Goal: Register for event/course

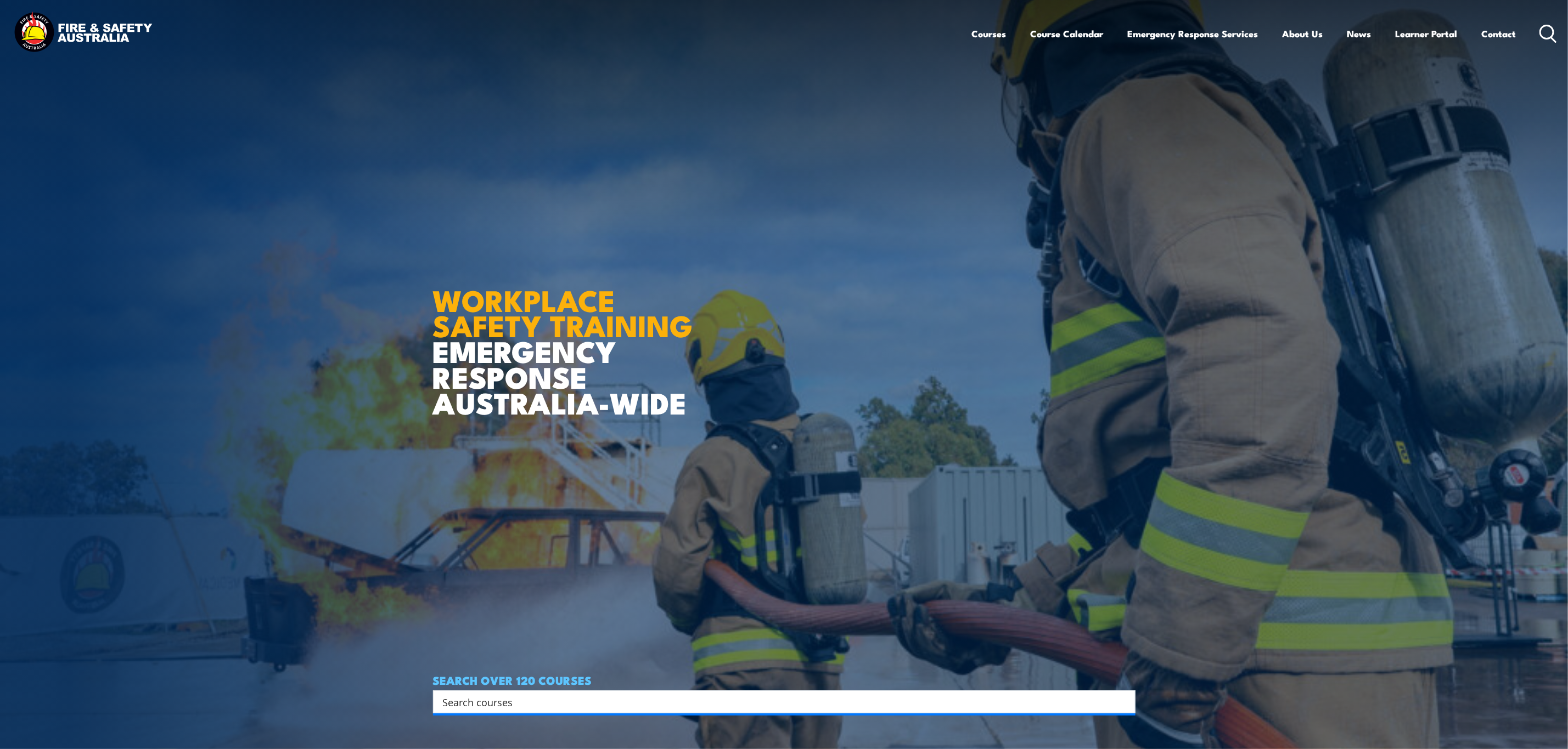
click at [491, 698] on input "Search input" at bounding box center [777, 702] width 669 height 17
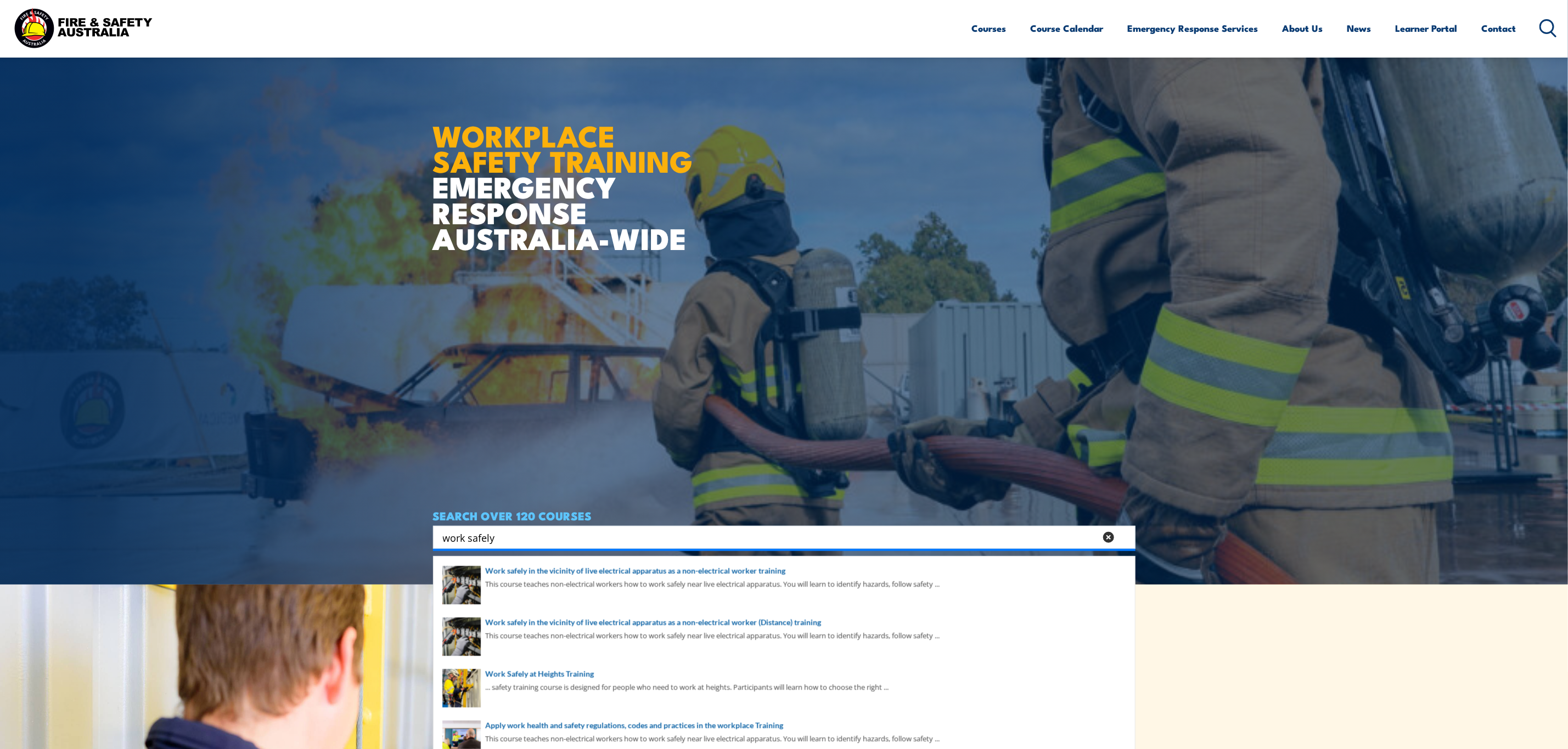
scroll to position [247, 0]
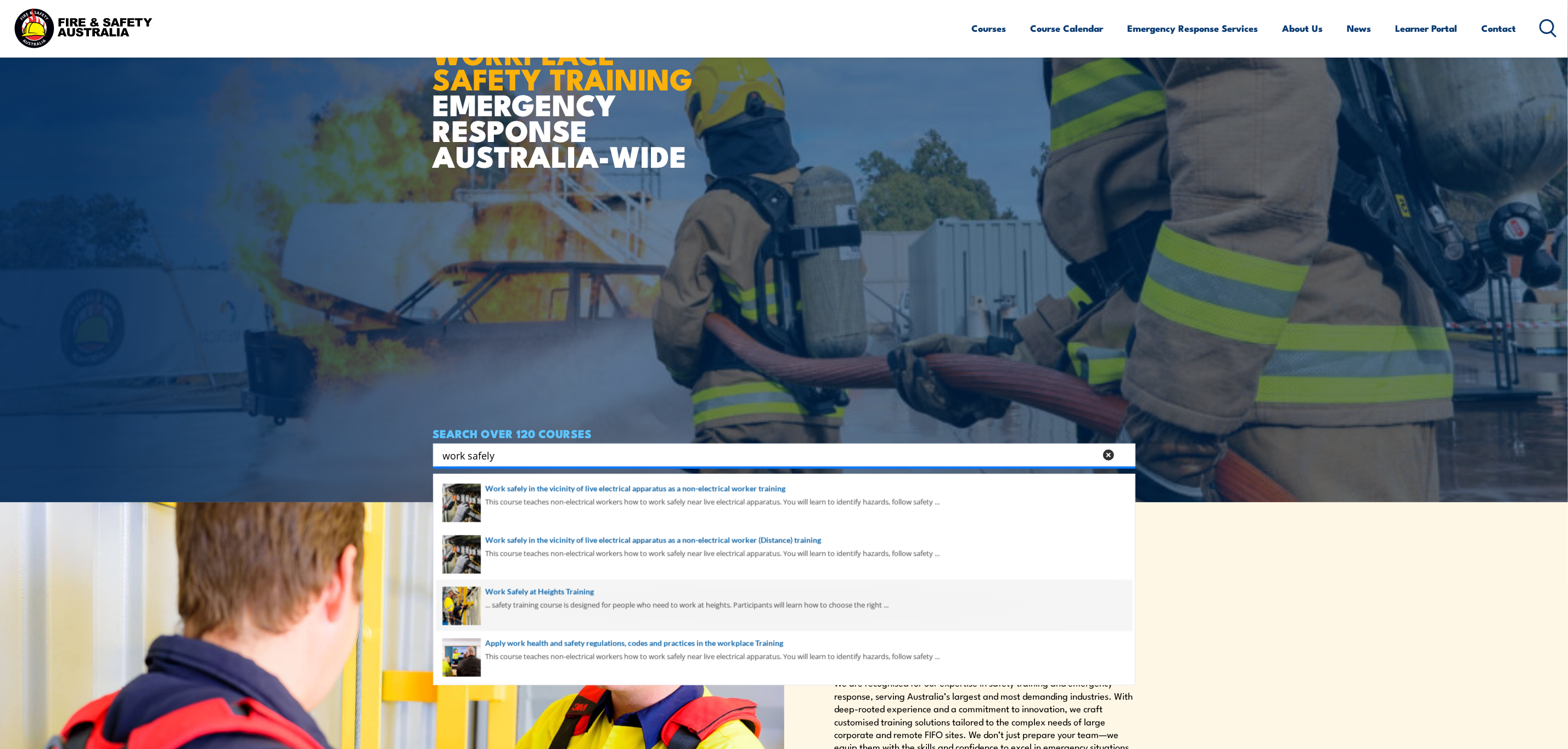
type input "work safely"
click at [598, 601] on span at bounding box center [784, 605] width 696 height 51
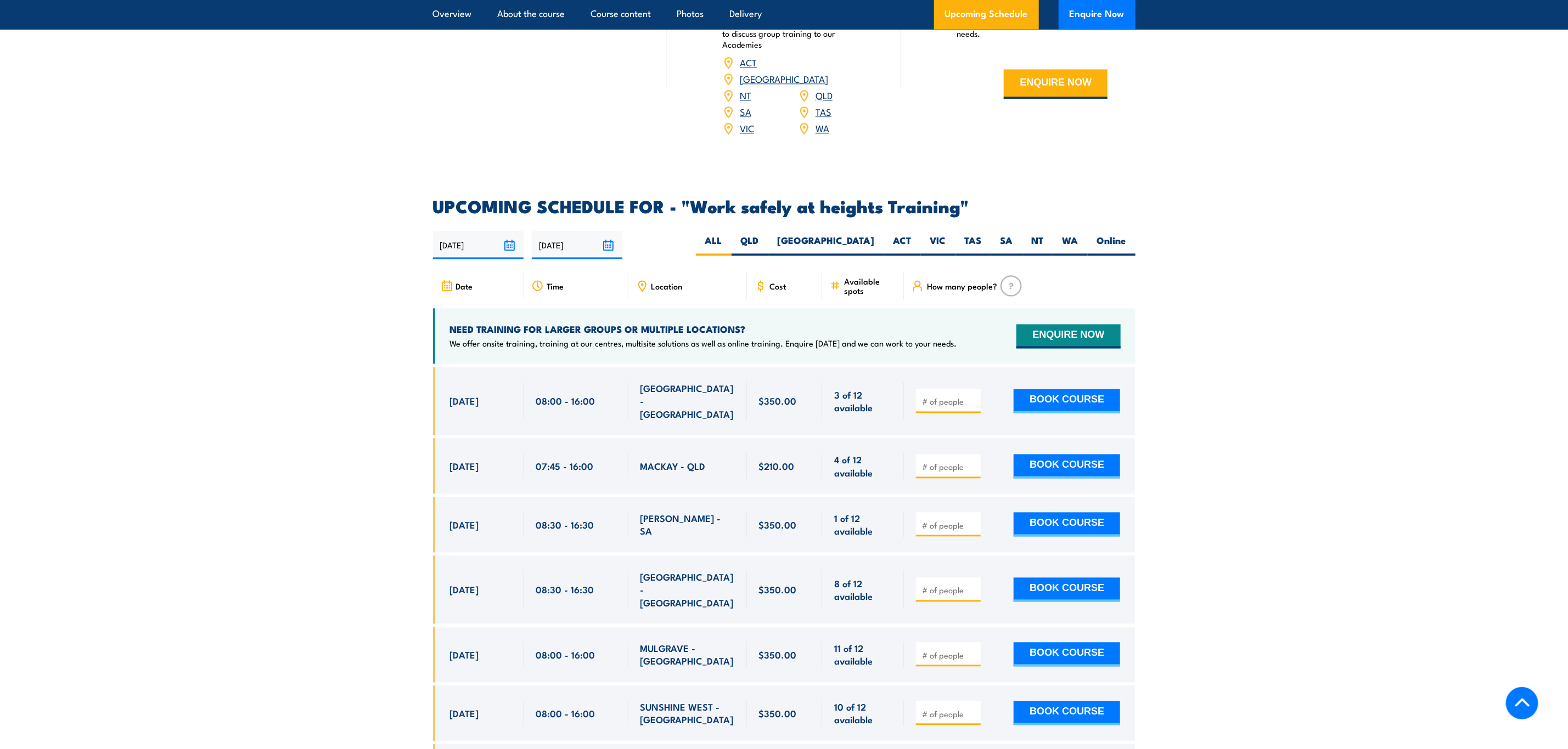
scroll to position [1646, 0]
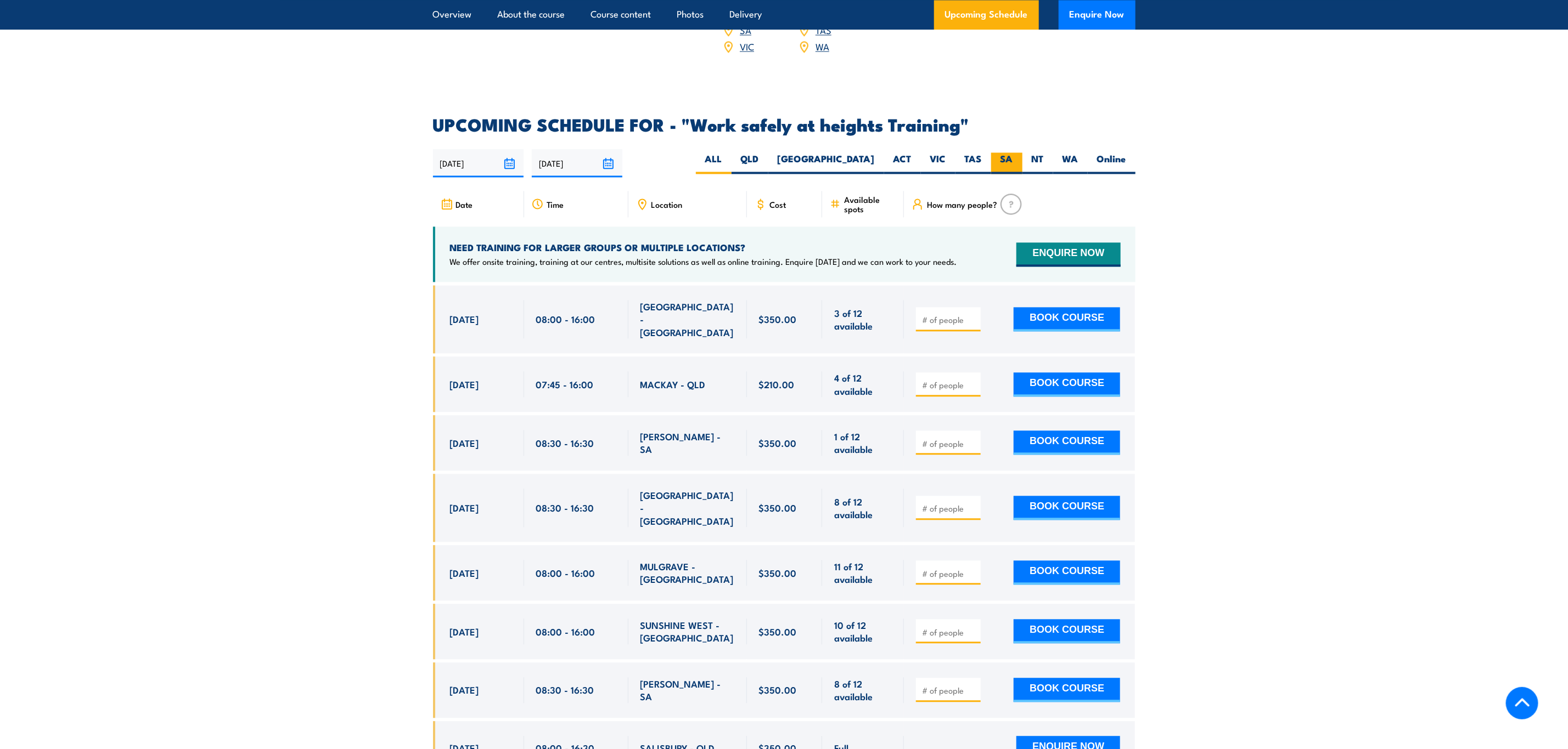
click at [1003, 153] on label "SA" at bounding box center [1007, 163] width 31 height 22
click at [1013, 153] on input "SA" at bounding box center [1017, 156] width 7 height 7
radio input "true"
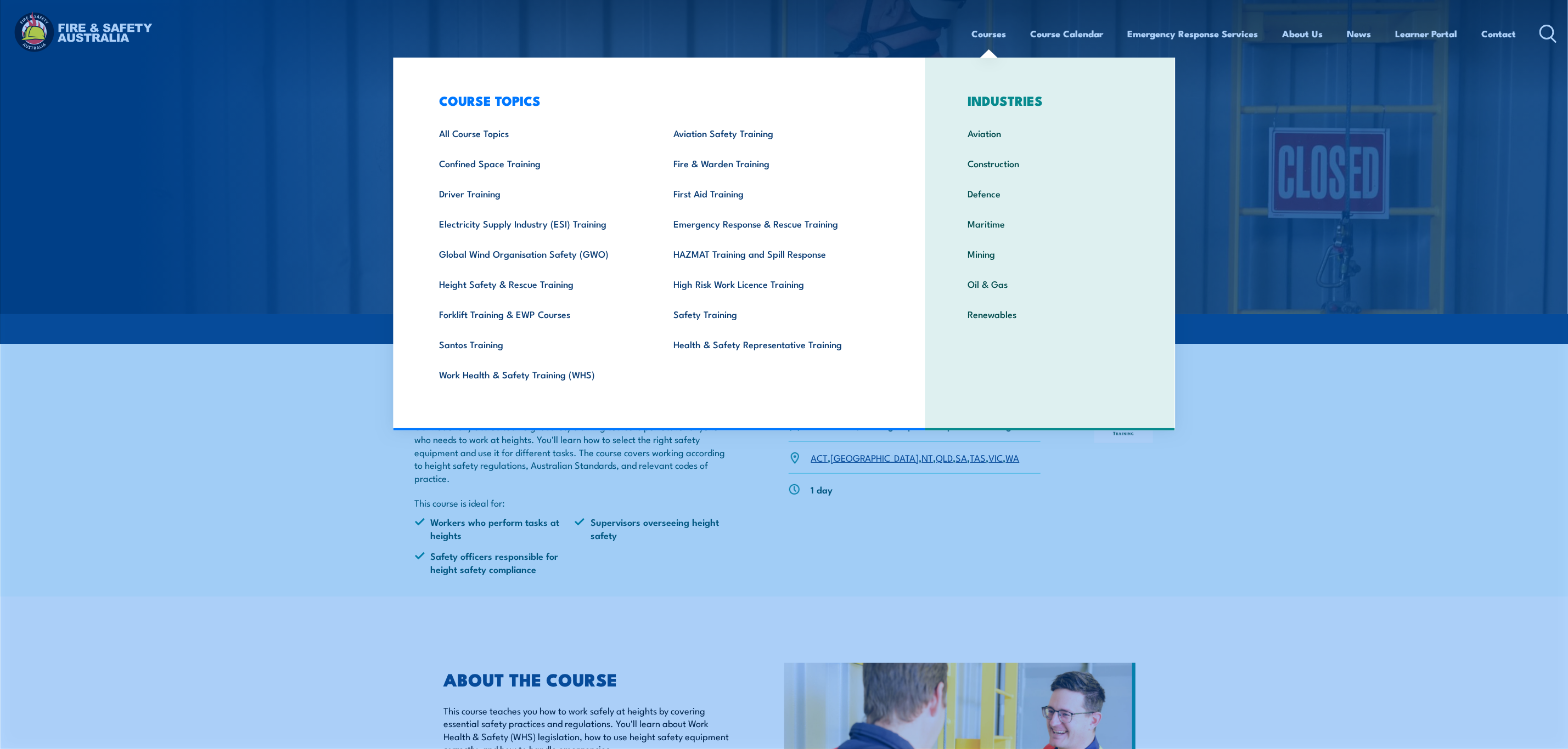
click at [588, 544] on ul "Workers who perform tasks at heights Supervisors overseeing height safety Safet…" at bounding box center [575, 550] width 321 height 68
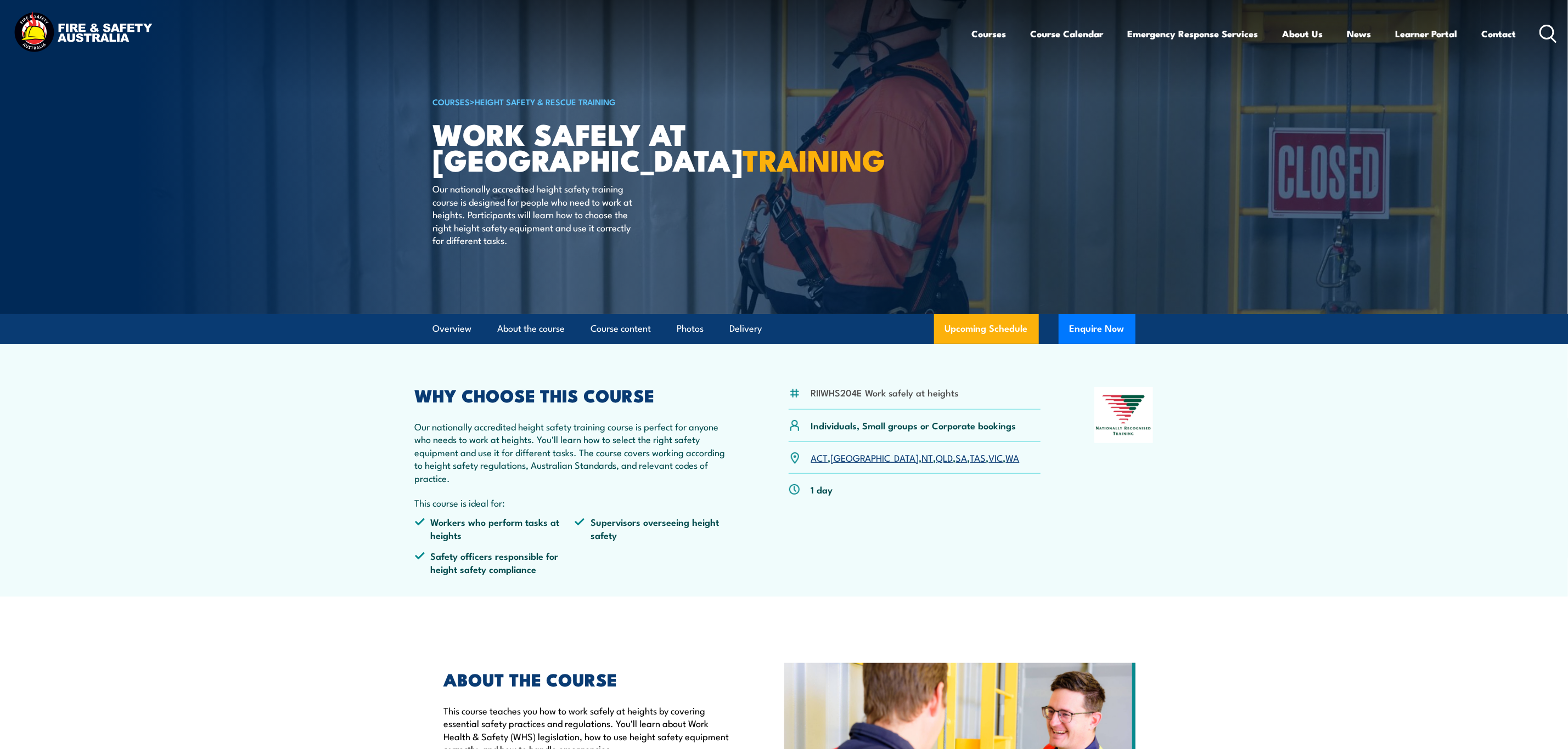
click at [1554, 35] on icon at bounding box center [1548, 33] width 17 height 18
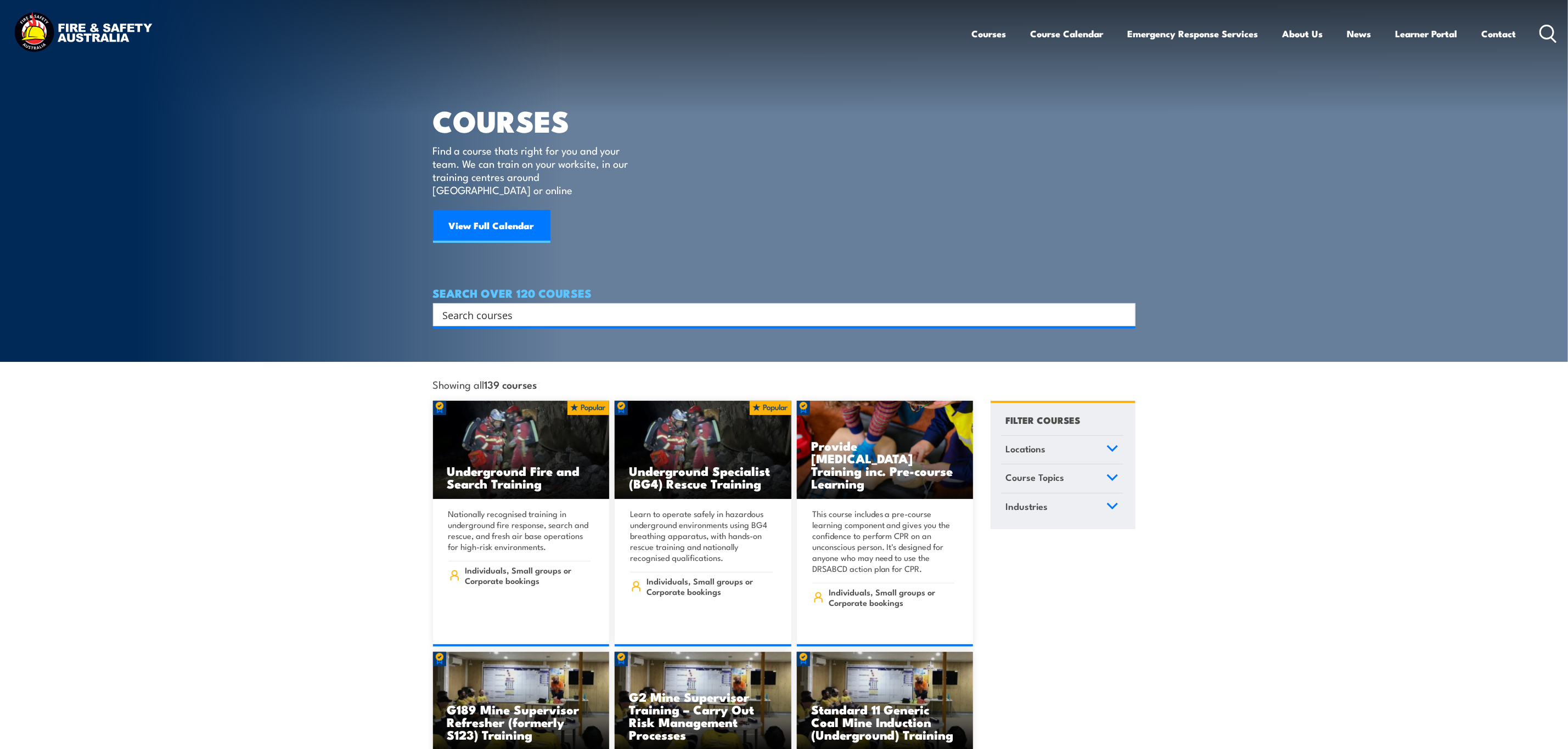
click at [456, 307] on input "Search input" at bounding box center [777, 315] width 669 height 17
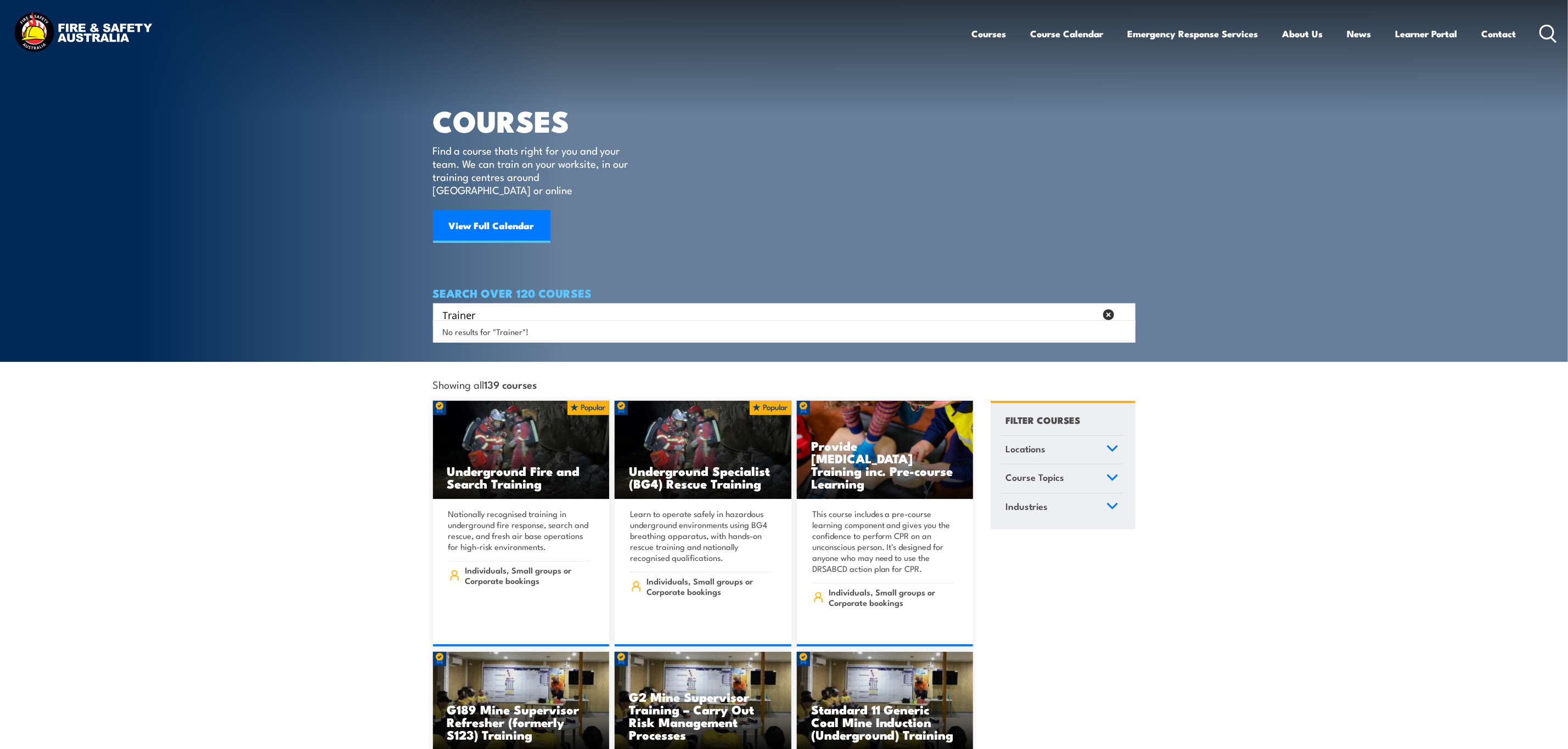
drag, startPoint x: 521, startPoint y: 296, endPoint x: 372, endPoint y: 299, distance: 149.0
click at [372, 299] on section "COURSES Find a course thats right for you and your team. We can train on your w…" at bounding box center [784, 181] width 1568 height 362
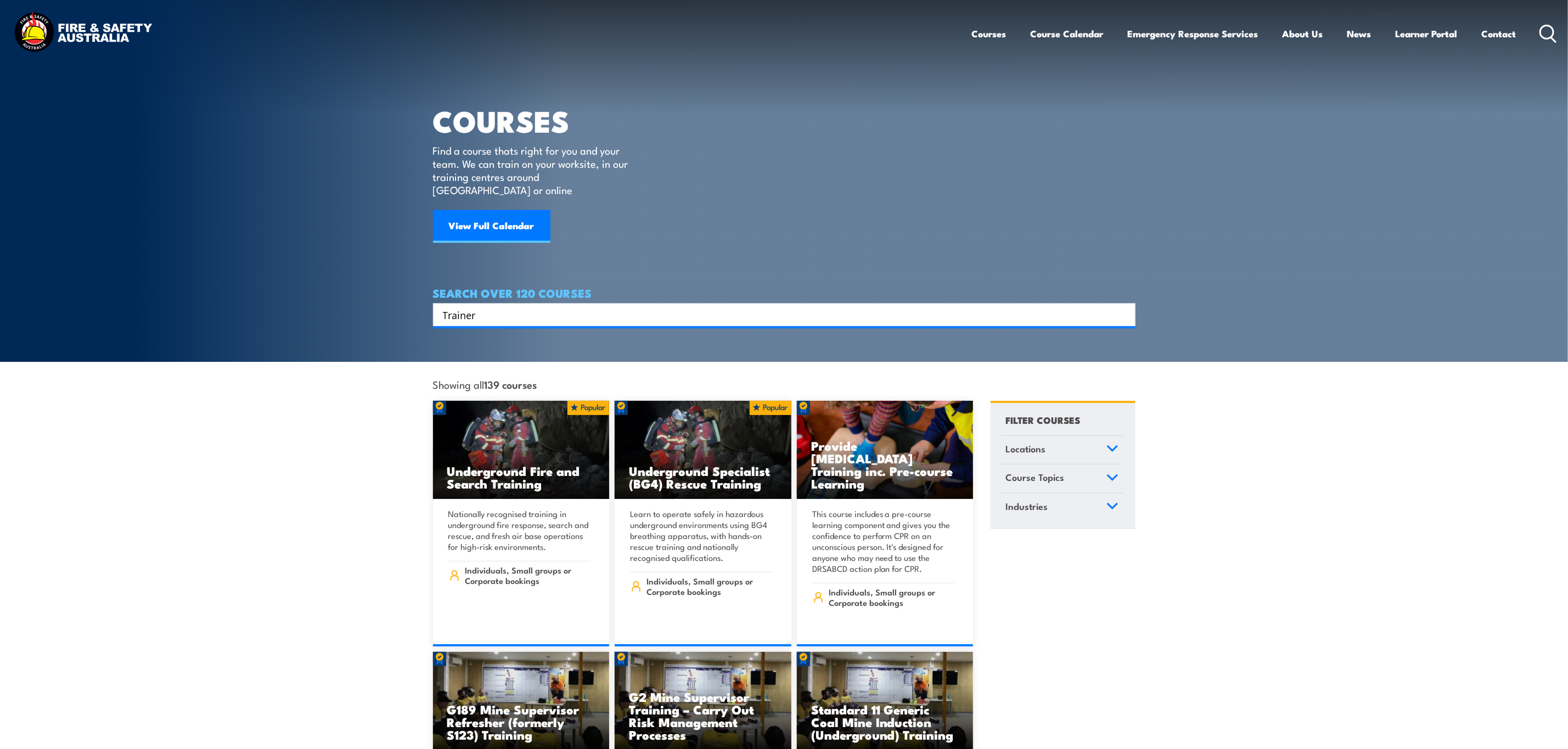
type input "Trainer"
drag, startPoint x: 596, startPoint y: 272, endPoint x: 484, endPoint y: 278, distance: 112.2
click at [484, 278] on article "COURSES Find a course thats right for you and your team. We can train on your w…" at bounding box center [784, 163] width 702 height 326
click at [491, 307] on input "Trainer" at bounding box center [777, 315] width 669 height 17
